Goal: Transaction & Acquisition: Purchase product/service

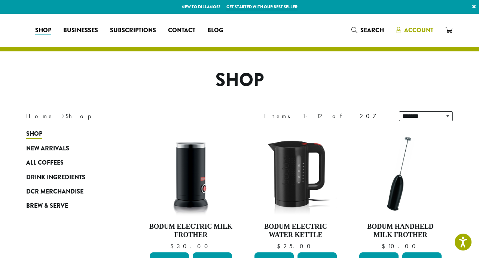
click at [421, 31] on span "Account" at bounding box center [418, 30] width 29 height 9
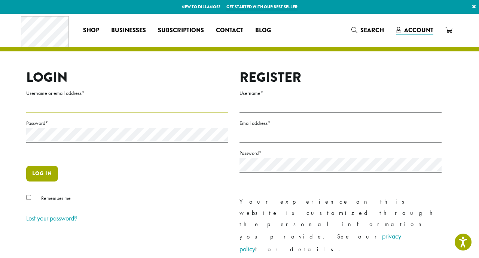
type input "**********"
click at [46, 180] on button "Log in" at bounding box center [42, 173] width 32 height 16
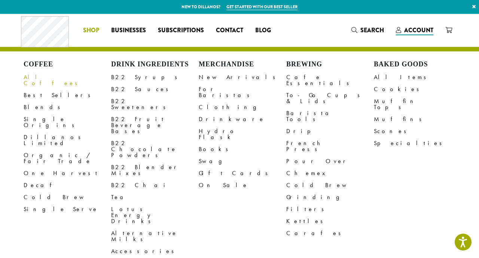
click at [43, 77] on link "All Coffees" at bounding box center [68, 80] width 88 height 18
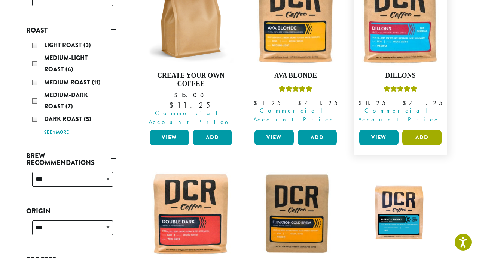
click at [418, 130] on button "Add" at bounding box center [421, 138] width 39 height 16
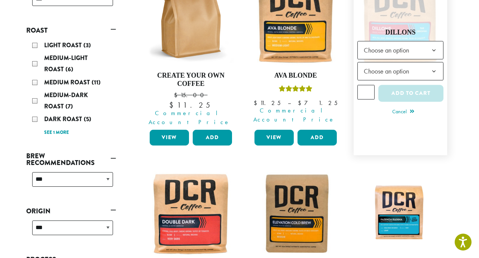
click at [433, 46] on b at bounding box center [434, 51] width 18 height 18
click at [435, 66] on b at bounding box center [434, 72] width 18 height 18
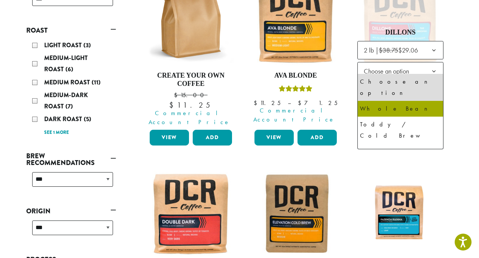
select select "**********"
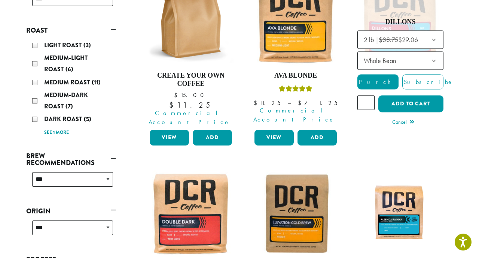
click at [371, 95] on input "*" at bounding box center [366, 102] width 17 height 14
click at [369, 96] on input "*" at bounding box center [366, 102] width 17 height 14
type input "*"
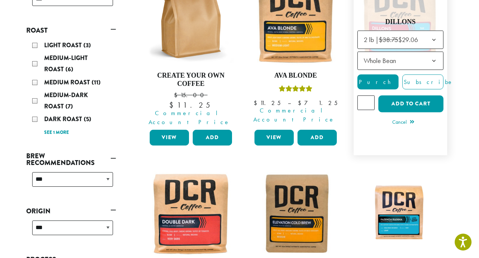
click at [369, 96] on input "*" at bounding box center [366, 102] width 17 height 14
click at [404, 101] on button "Add to cart" at bounding box center [410, 103] width 65 height 17
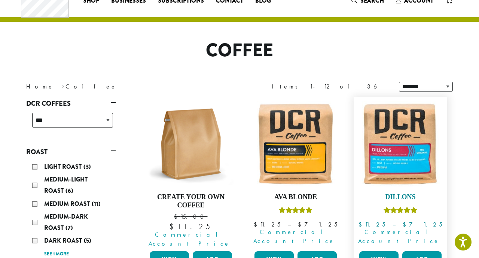
scroll to position [81, 0]
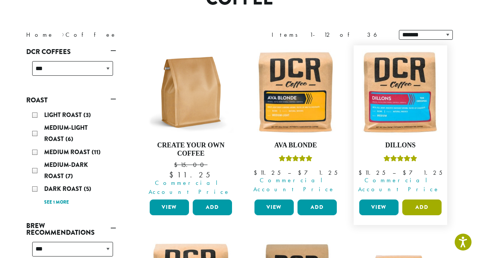
click at [416, 199] on button "Add" at bounding box center [421, 207] width 39 height 16
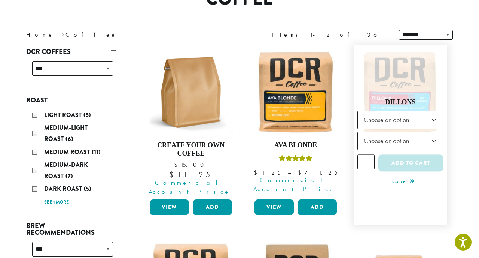
click at [437, 113] on b at bounding box center [434, 120] width 18 height 18
click at [434, 137] on b at bounding box center [434, 141] width 18 height 18
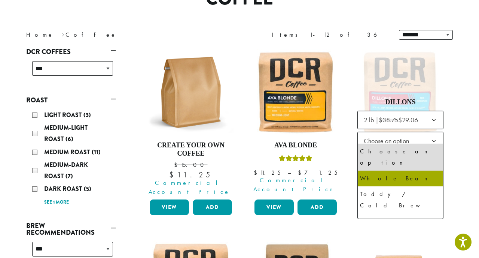
select select "**********"
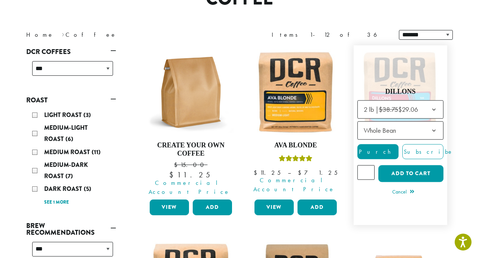
click at [370, 167] on input "*" at bounding box center [366, 172] width 17 height 14
type input "*"
click at [370, 167] on input "*" at bounding box center [366, 172] width 17 height 14
click at [399, 169] on button "Add to cart" at bounding box center [410, 173] width 65 height 17
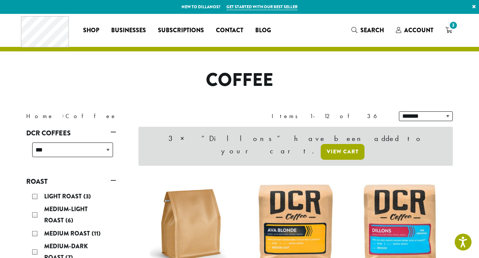
click at [359, 144] on link "View cart" at bounding box center [343, 152] width 44 height 16
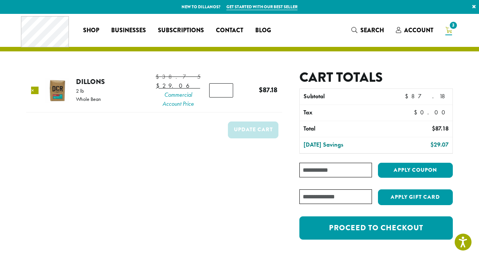
click at [37, 92] on link "×" at bounding box center [34, 89] width 7 height 7
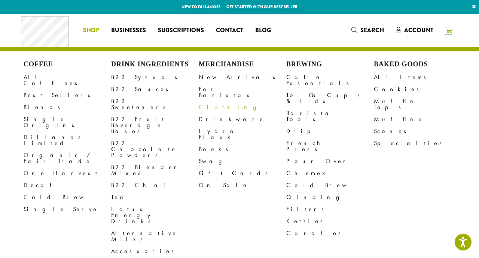
click at [213, 101] on link "Clothing" at bounding box center [243, 107] width 88 height 12
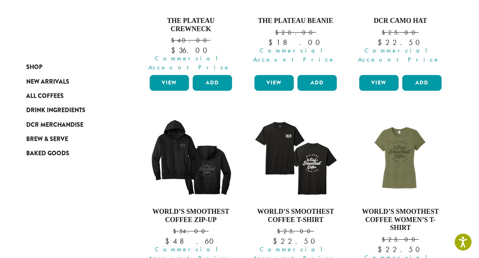
scroll to position [582, 0]
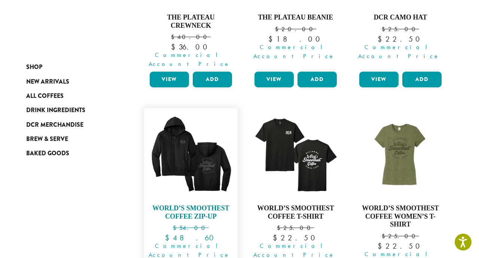
click at [206, 121] on img at bounding box center [191, 155] width 86 height 86
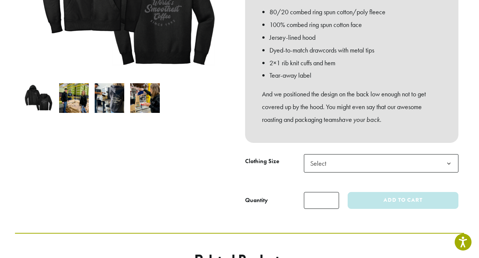
scroll to position [201, 0]
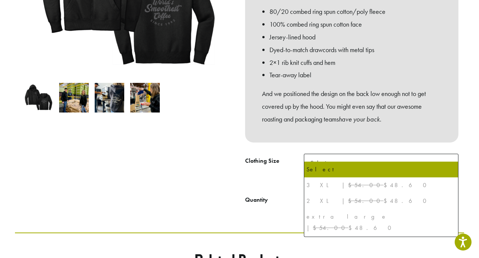
click at [451, 154] on b at bounding box center [449, 163] width 18 height 18
click at [359, 189] on div "3 XL | $54.00 $48.60" at bounding box center [381, 184] width 149 height 11
click at [354, 182] on div "3 XL | $54.00 $48.60" at bounding box center [381, 184] width 149 height 11
click at [341, 203] on div "2 XL | $54.00 $48.60" at bounding box center [381, 200] width 149 height 11
click at [345, 198] on div "2 XL | $54.00 $48.60" at bounding box center [381, 200] width 149 height 11
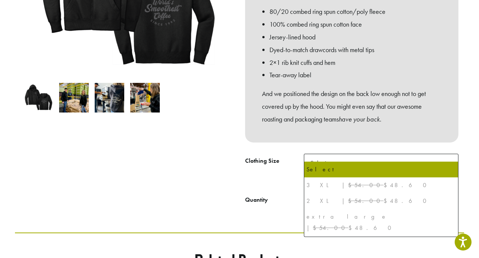
click at [344, 182] on div "3 XL | $54.00 $48.60" at bounding box center [381, 184] width 149 height 11
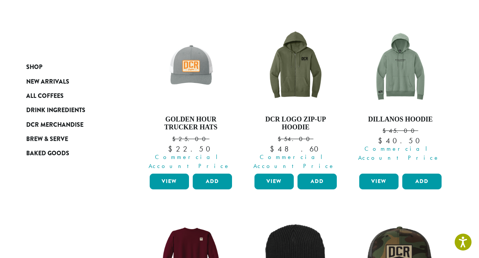
scroll to position [284, 0]
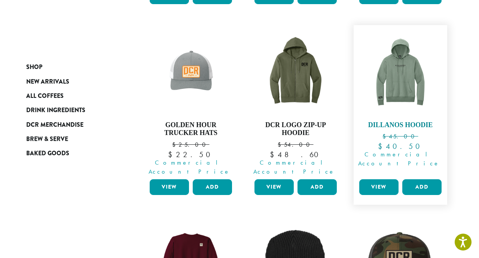
click at [394, 74] on img at bounding box center [401, 72] width 86 height 86
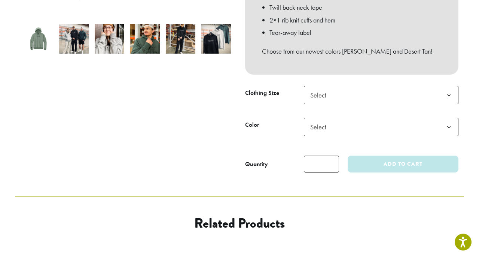
click at [449, 86] on b at bounding box center [449, 95] width 18 height 18
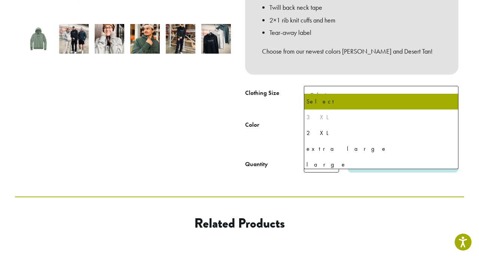
click at [331, 116] on div "3 XL" at bounding box center [381, 117] width 149 height 11
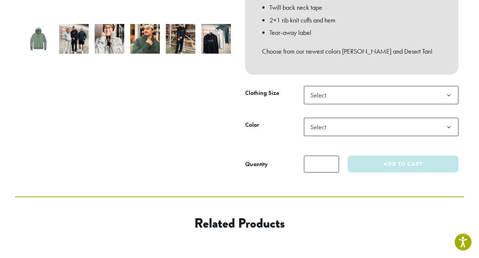
click at [452, 86] on b at bounding box center [449, 95] width 18 height 18
click at [447, 86] on b at bounding box center [449, 95] width 18 height 18
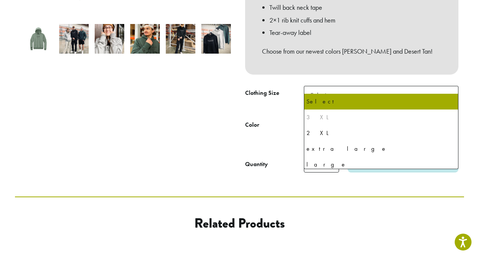
click at [445, 89] on b at bounding box center [449, 95] width 18 height 18
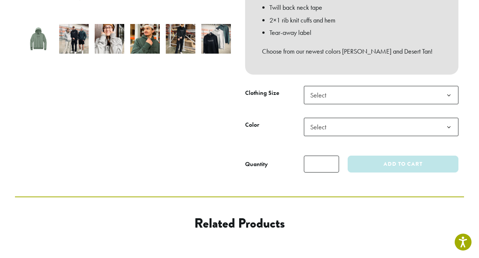
click at [446, 118] on b at bounding box center [449, 127] width 18 height 18
click at [448, 86] on b at bounding box center [449, 95] width 18 height 18
click at [448, 118] on b at bounding box center [449, 127] width 18 height 18
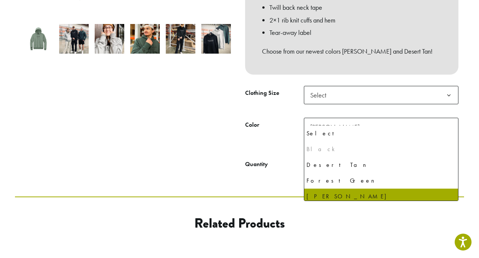
scroll to position [4, 0]
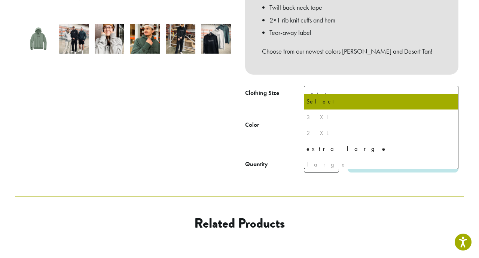
click at [448, 86] on b at bounding box center [449, 95] width 18 height 18
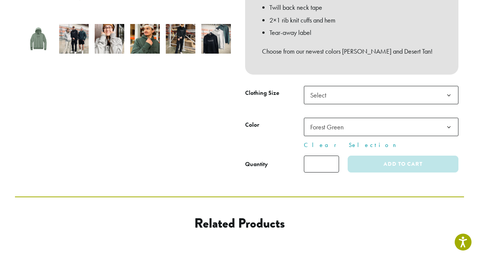
click at [446, 119] on b at bounding box center [449, 127] width 18 height 18
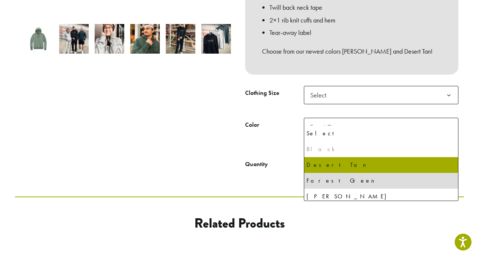
select select "**********"
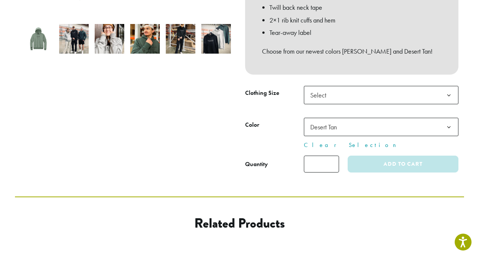
click at [447, 86] on b at bounding box center [449, 95] width 18 height 18
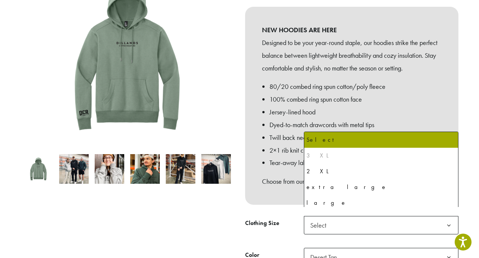
scroll to position [128, 0]
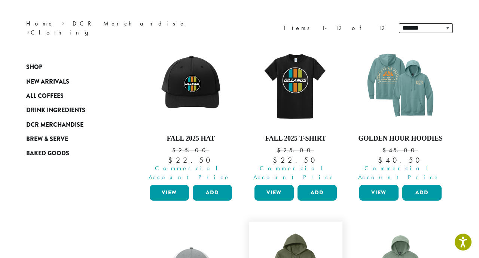
scroll to position [89, 0]
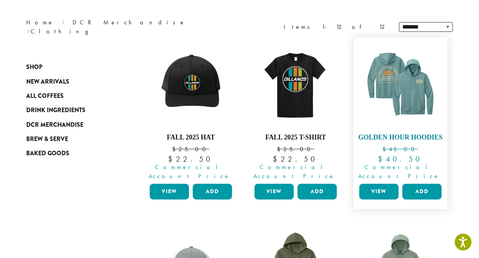
click at [412, 95] on img at bounding box center [401, 84] width 86 height 86
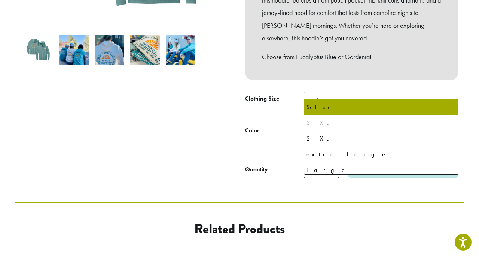
click at [450, 92] on b at bounding box center [449, 101] width 18 height 18
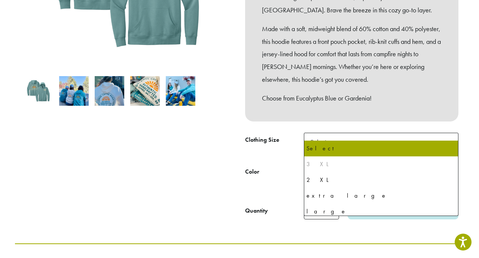
scroll to position [199, 0]
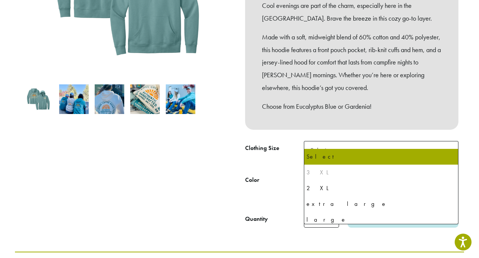
click at [72, 96] on img at bounding box center [74, 99] width 30 height 30
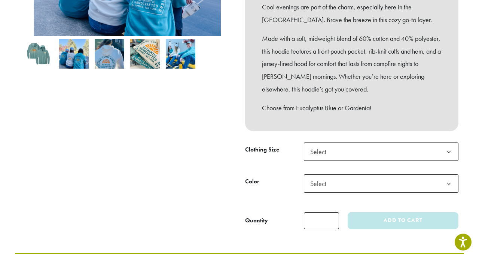
scroll to position [251, 0]
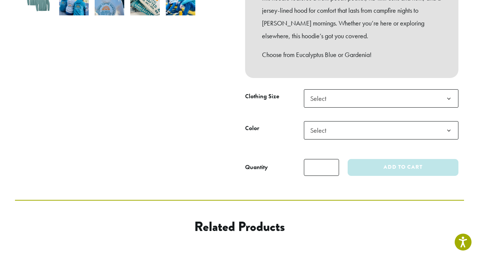
click at [449, 121] on b at bounding box center [449, 130] width 18 height 18
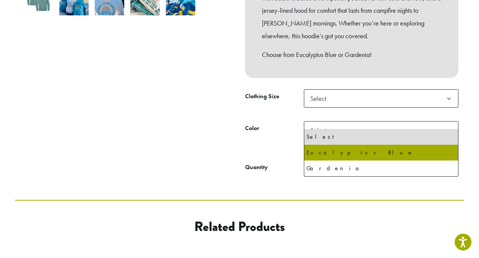
select select "**********"
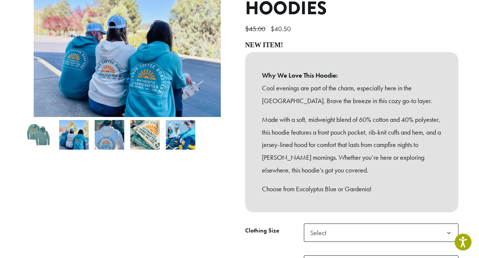
scroll to position [100, 0]
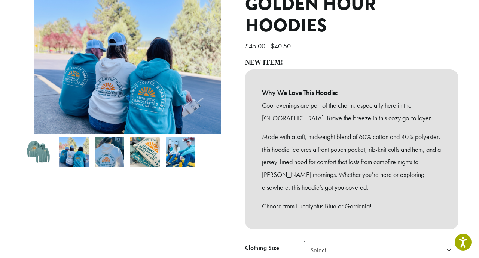
click at [176, 145] on img at bounding box center [181, 152] width 30 height 30
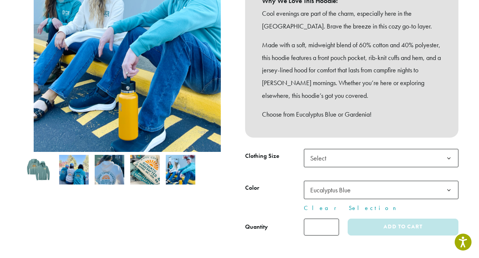
scroll to position [169, 0]
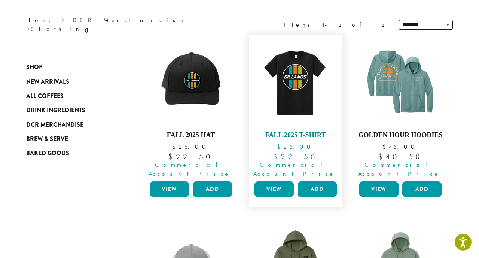
scroll to position [91, 0]
click at [291, 82] on img at bounding box center [296, 82] width 86 height 86
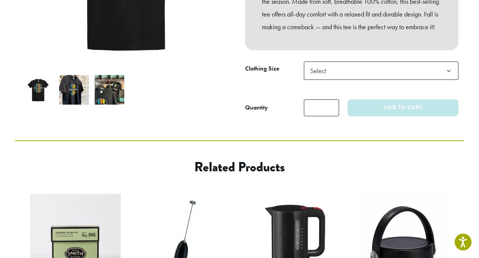
click at [450, 74] on b at bounding box center [449, 71] width 18 height 18
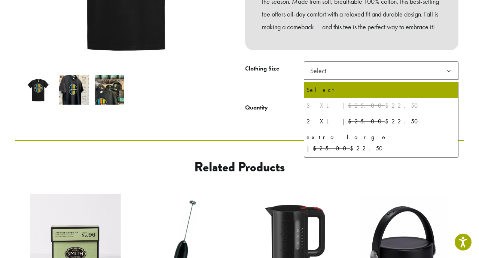
click at [362, 109] on div "3 XL | $25.00 $22.50" at bounding box center [381, 105] width 149 height 11
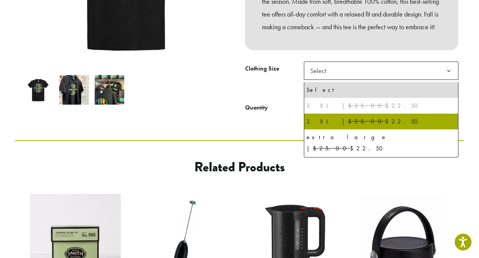
scroll to position [198, 0]
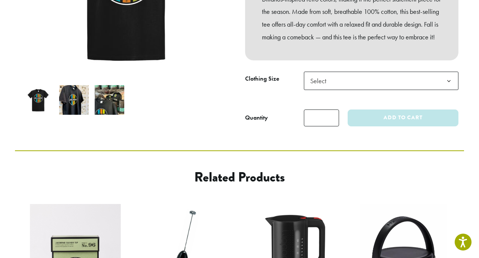
click at [104, 91] on img at bounding box center [110, 100] width 30 height 30
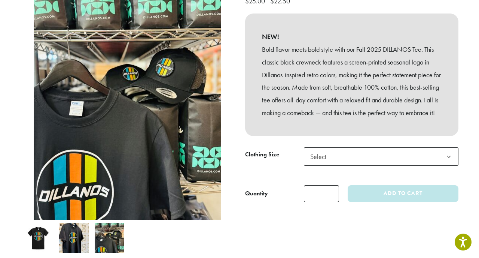
scroll to position [124, 0]
